Goal: Information Seeking & Learning: Learn about a topic

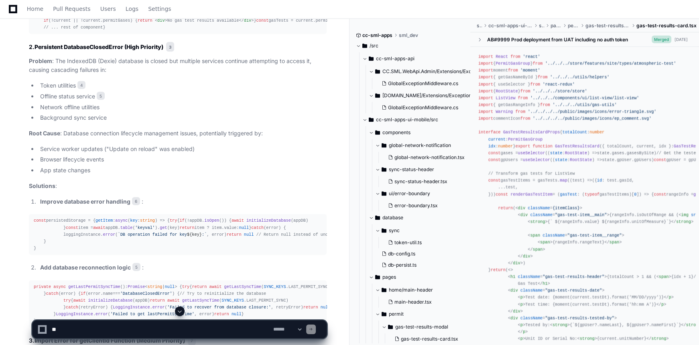
scroll to position [48285, 0]
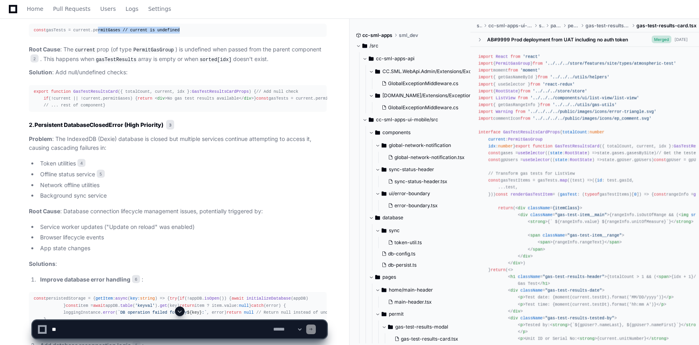
drag, startPoint x: 94, startPoint y: 93, endPoint x: 182, endPoint y: 96, distance: 88.4
click at [182, 34] on div "const gasTests = current. permitGases // current is undefined" at bounding box center [178, 30] width 288 height 7
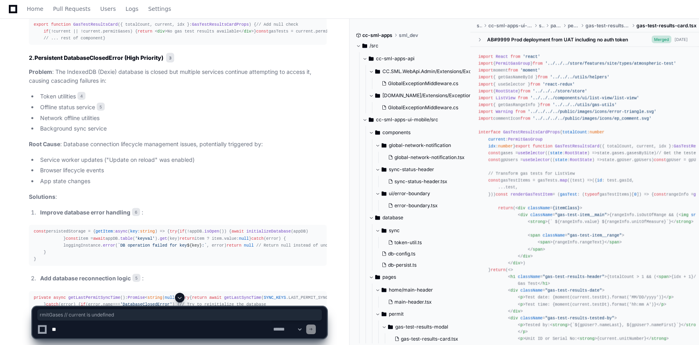
scroll to position [48359, 0]
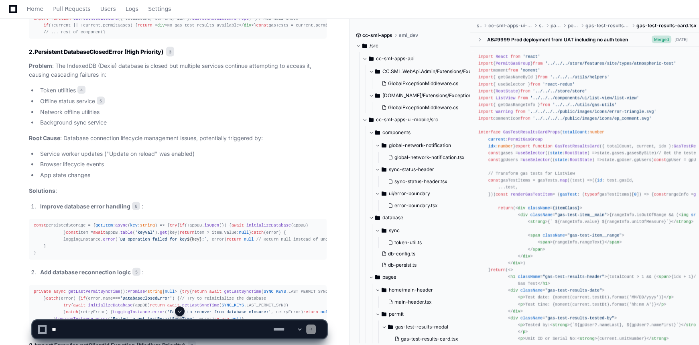
drag, startPoint x: 60, startPoint y: 94, endPoint x: 161, endPoint y: 114, distance: 102.4
click at [161, 36] on div "export function GasTestResultsCard ( { totalCount, current, idx }: GasTestResul…" at bounding box center [178, 25] width 288 height 20
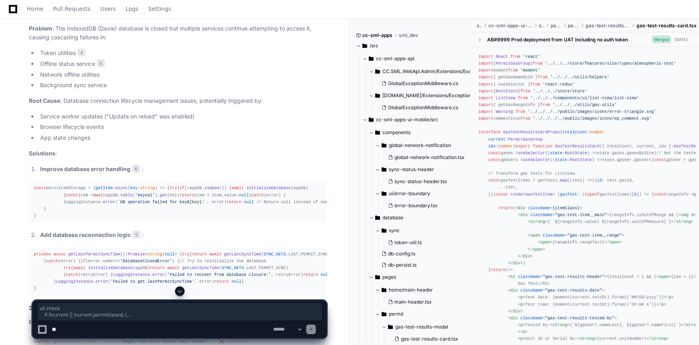
scroll to position [48468, 0]
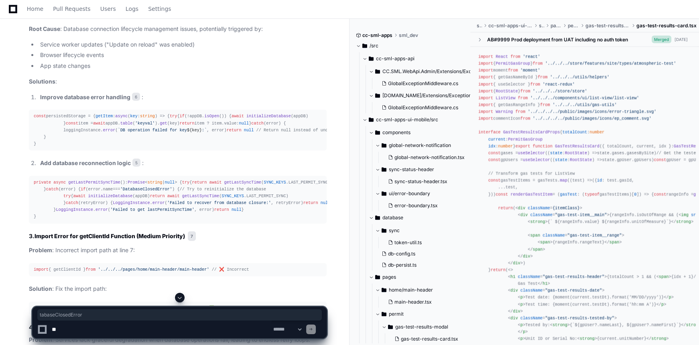
drag, startPoint x: 73, startPoint y: 52, endPoint x: 126, endPoint y: 52, distance: 52.6
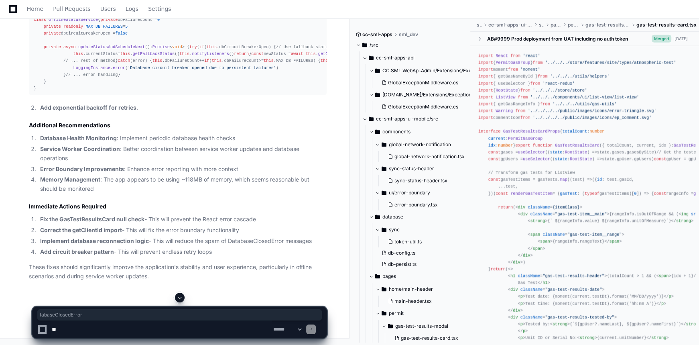
scroll to position [48979, 0]
drag, startPoint x: 55, startPoint y: 80, endPoint x: 232, endPoint y: 83, distance: 176.7
drag, startPoint x: 241, startPoint y: 80, endPoint x: 306, endPoint y: 82, distance: 65.5
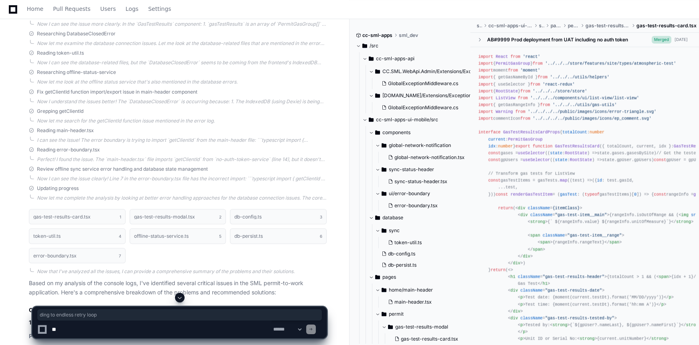
scroll to position [48030, 0]
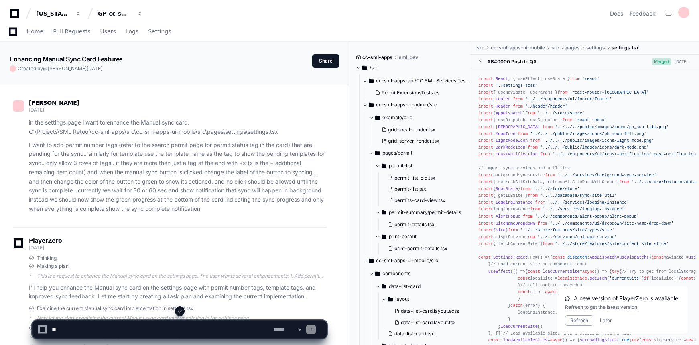
scroll to position [24170, 0]
